Goal: Transaction & Acquisition: Purchase product/service

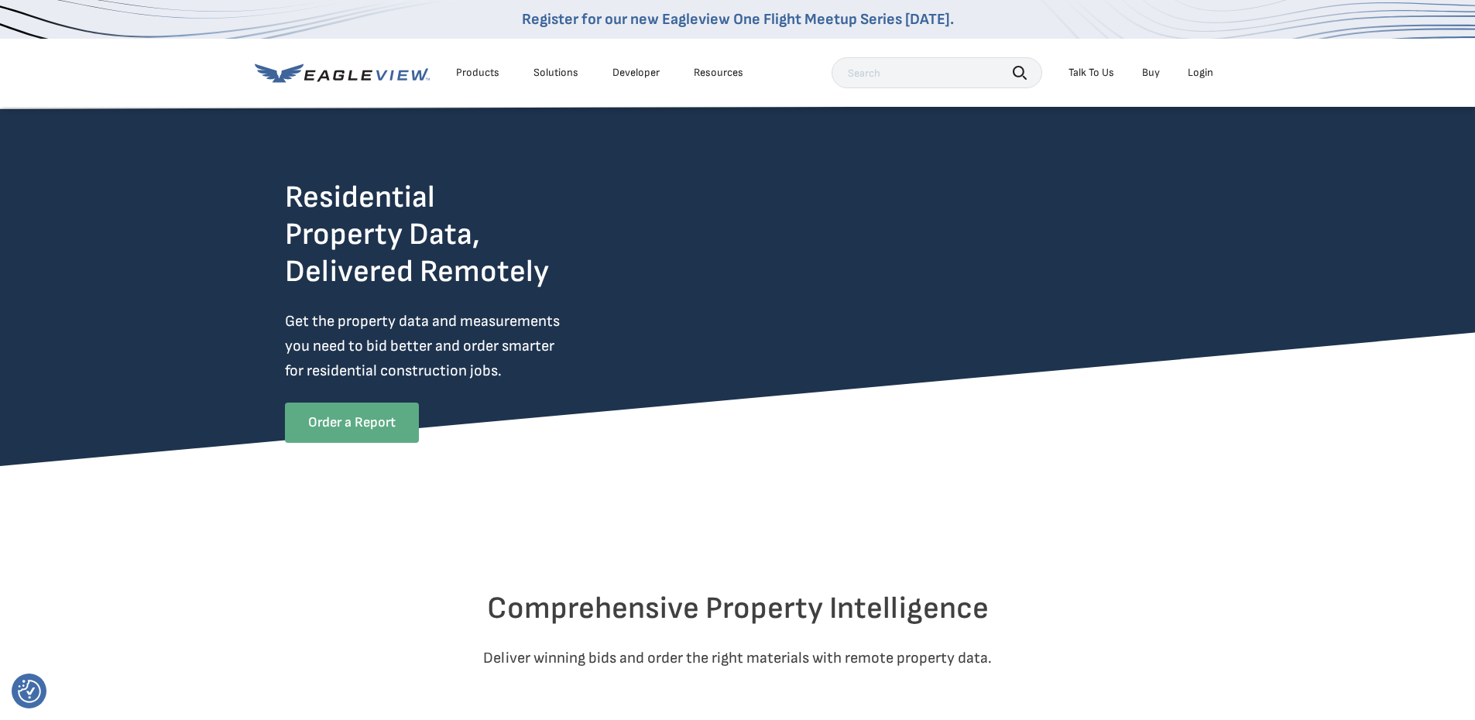
click at [369, 424] on link "Order a Report" at bounding box center [352, 423] width 134 height 40
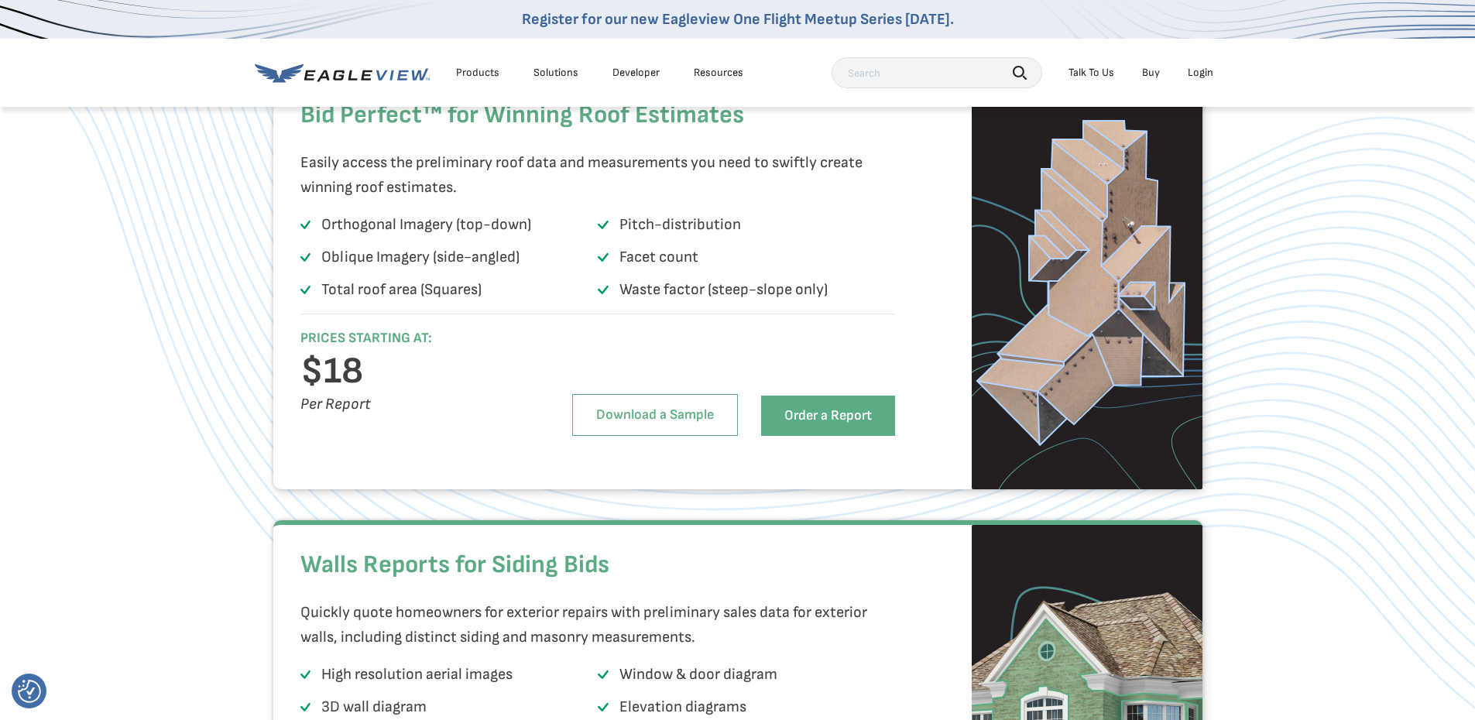
scroll to position [1084, 0]
click at [802, 435] on link "Order a Report" at bounding box center [828, 415] width 134 height 40
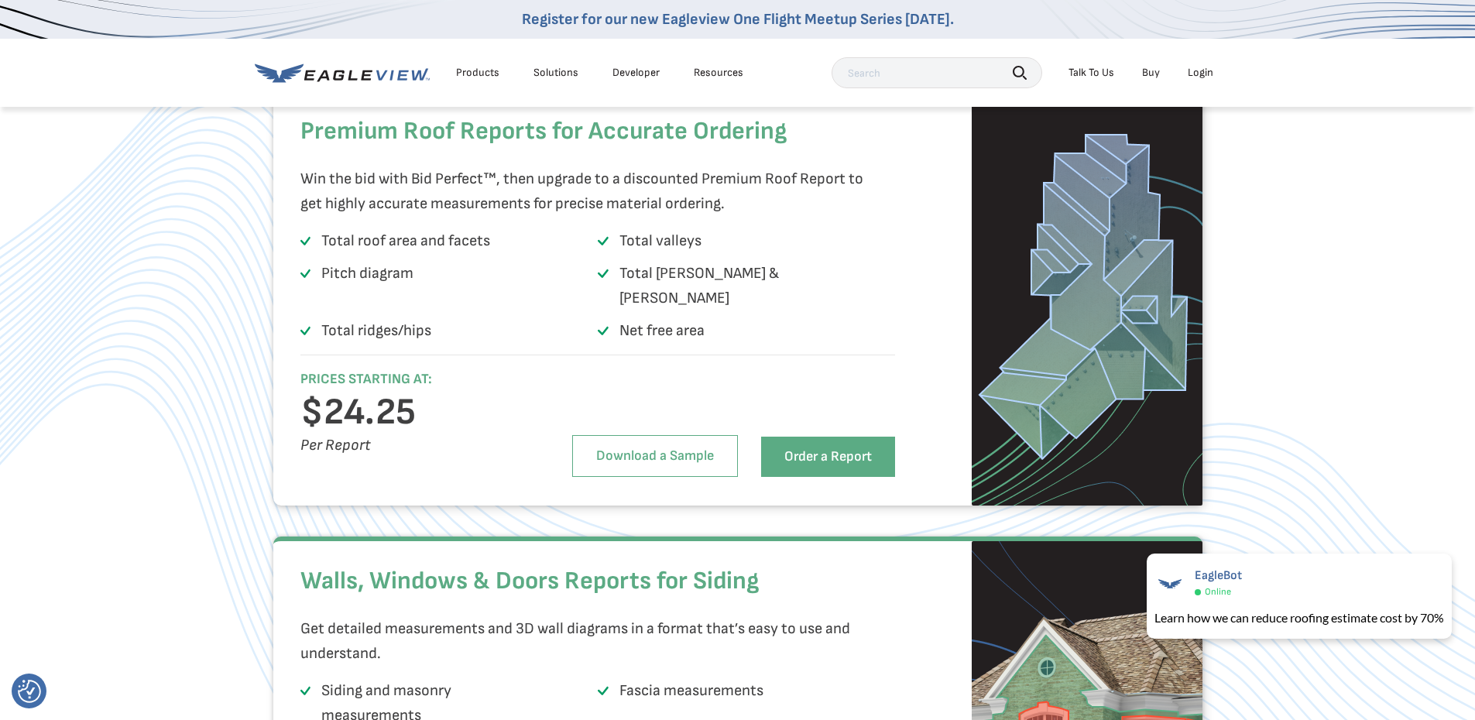
scroll to position [2169, 0]
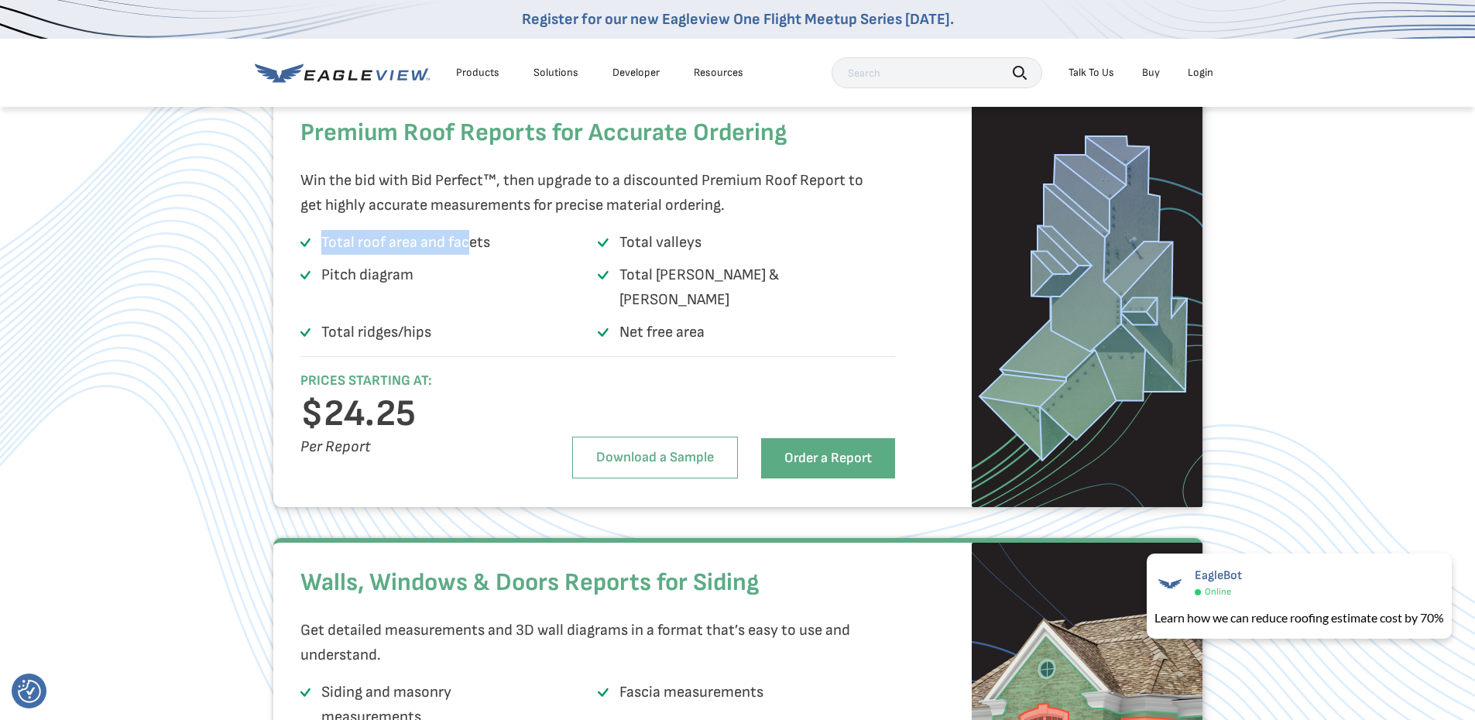
drag, startPoint x: 336, startPoint y: 279, endPoint x: 470, endPoint y: 280, distance: 134.0
click at [470, 255] on p "Total roof area and facets" at bounding box center [405, 242] width 169 height 25
drag, startPoint x: 338, startPoint y: 313, endPoint x: 380, endPoint y: 310, distance: 41.9
click at [386, 308] on p "Pitch diagram" at bounding box center [367, 288] width 92 height 50
click at [325, 339] on p "Total ridges/hips" at bounding box center [376, 332] width 110 height 25
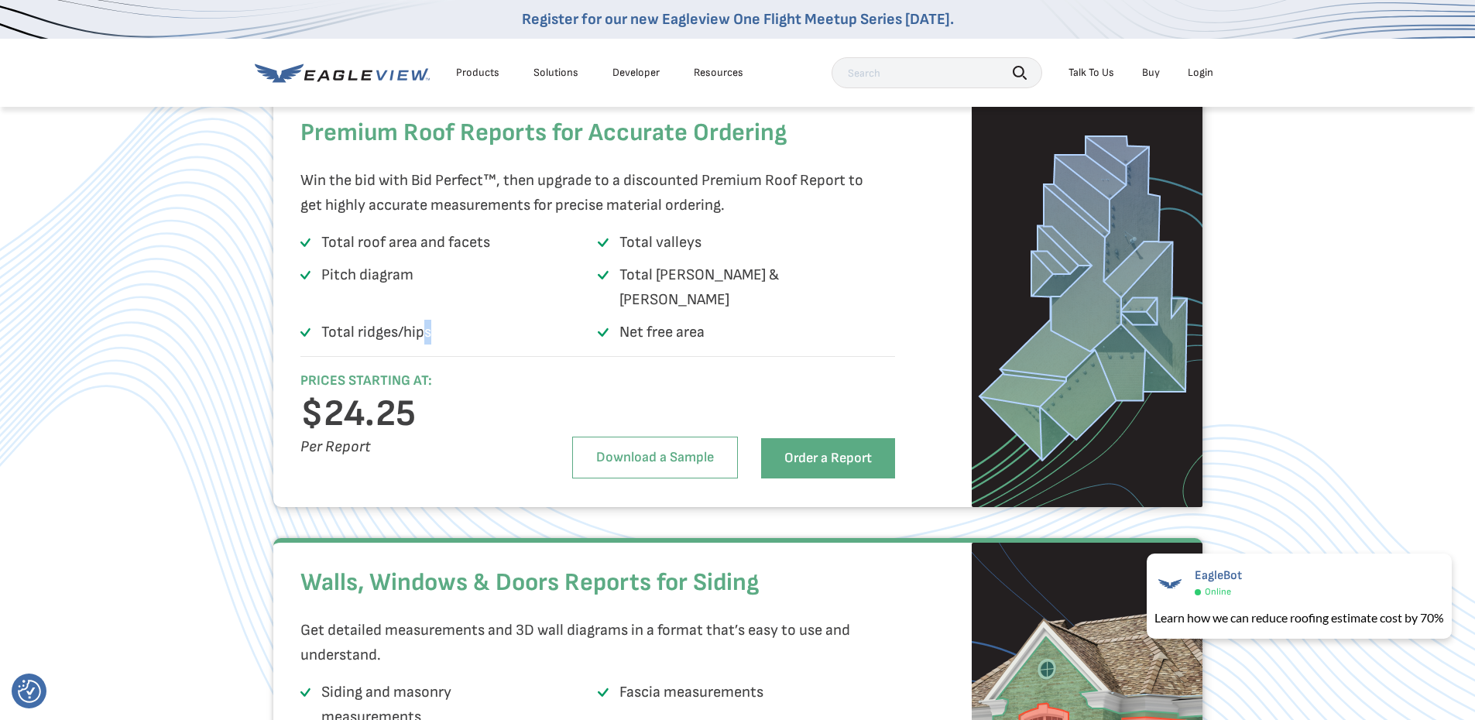
drag, startPoint x: 423, startPoint y: 331, endPoint x: 443, endPoint y: 329, distance: 20.2
click at [431, 331] on p "Total ridges/hips" at bounding box center [376, 332] width 110 height 25
drag, startPoint x: 615, startPoint y: 278, endPoint x: 669, endPoint y: 276, distance: 54.3
click at [665, 261] on li "Total valleys" at bounding box center [746, 245] width 297 height 31
click at [675, 255] on p "Total valleys" at bounding box center [661, 242] width 82 height 25
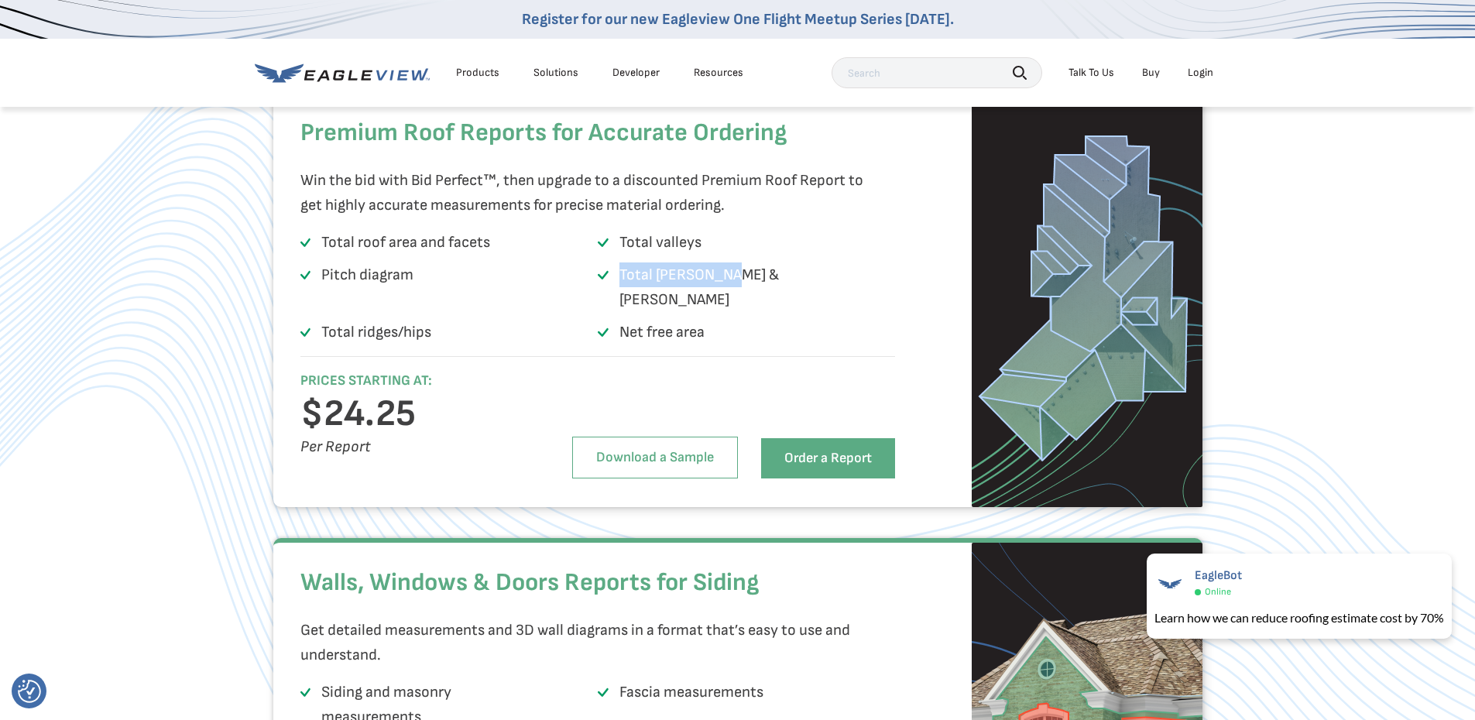
drag, startPoint x: 620, startPoint y: 309, endPoint x: 726, endPoint y: 305, distance: 106.2
click at [726, 305] on p "Total [PERSON_NAME] & [PERSON_NAME]" at bounding box center [736, 288] width 232 height 50
click at [727, 305] on p "Total [PERSON_NAME] & [PERSON_NAME]" at bounding box center [736, 288] width 232 height 50
click at [727, 318] on li "Total [PERSON_NAME] & [PERSON_NAME]" at bounding box center [746, 291] width 297 height 56
drag, startPoint x: 628, startPoint y: 342, endPoint x: 709, endPoint y: 335, distance: 81.6
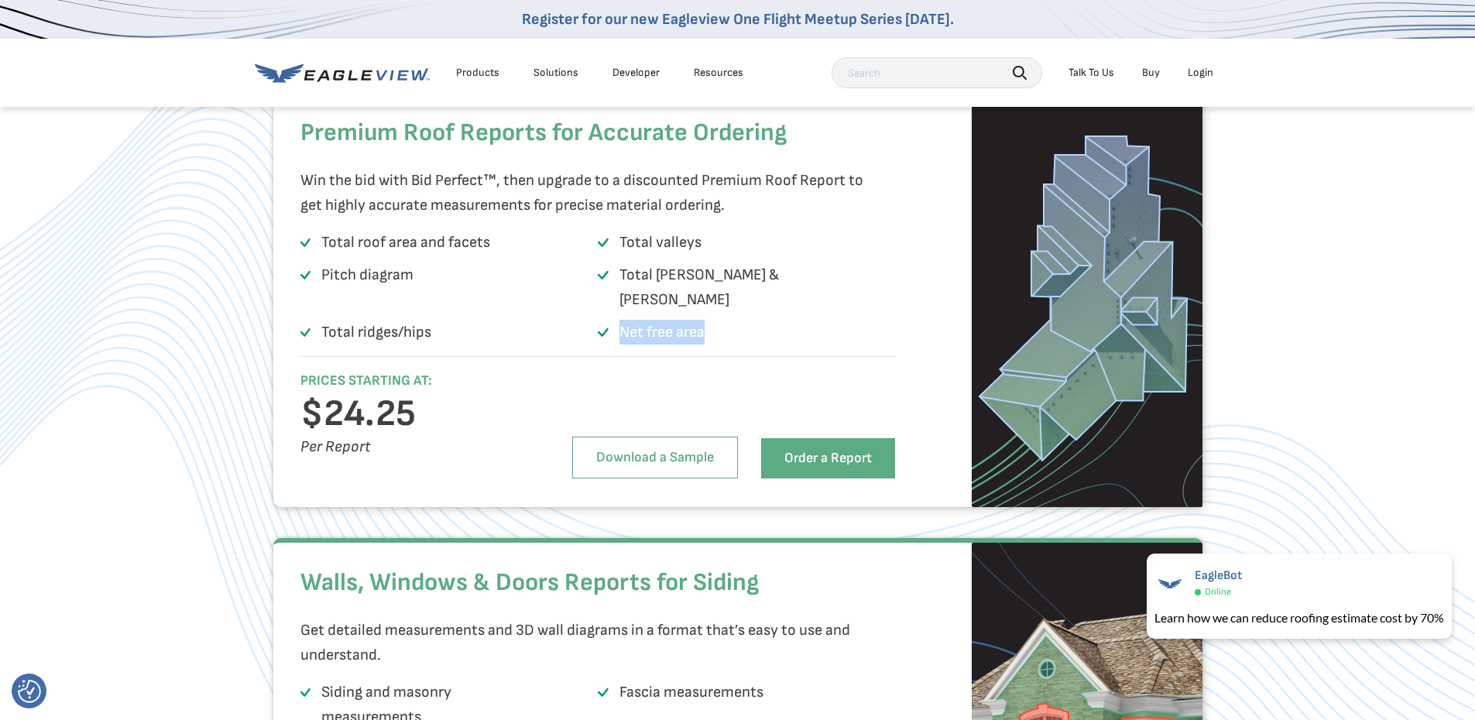
click at [709, 335] on li "Net free area" at bounding box center [746, 335] width 297 height 31
click at [710, 335] on li "Net free area" at bounding box center [746, 335] width 297 height 31
click at [816, 467] on link "Order a Report" at bounding box center [828, 458] width 134 height 40
